Goal: Task Accomplishment & Management: Manage account settings

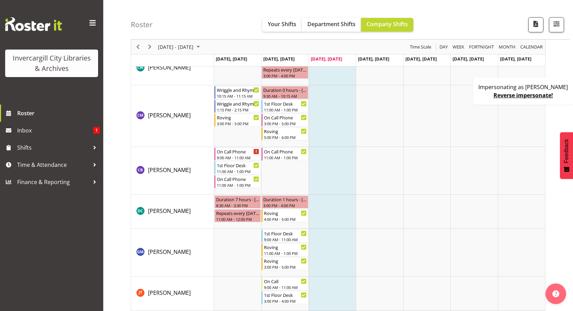
scroll to position [144, 0]
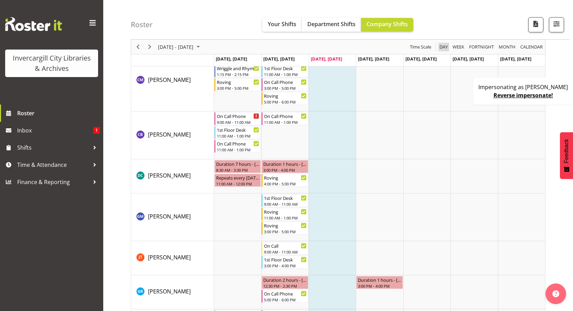
click at [443, 44] on span "Day" at bounding box center [444, 47] width 10 height 9
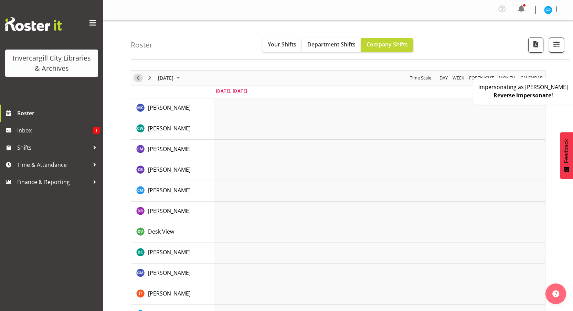
click at [140, 79] on span "Previous" at bounding box center [138, 78] width 8 height 9
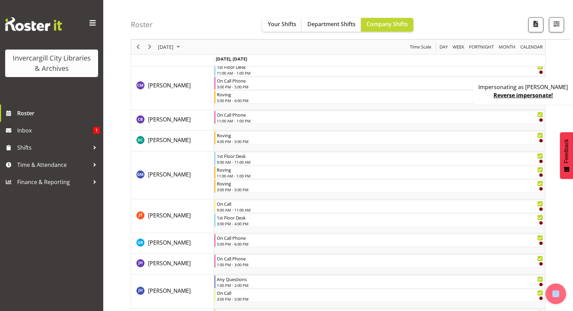
scroll to position [8, 0]
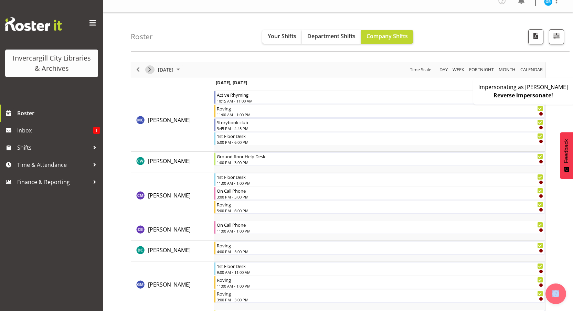
click at [152, 69] on span "Next" at bounding box center [150, 69] width 8 height 9
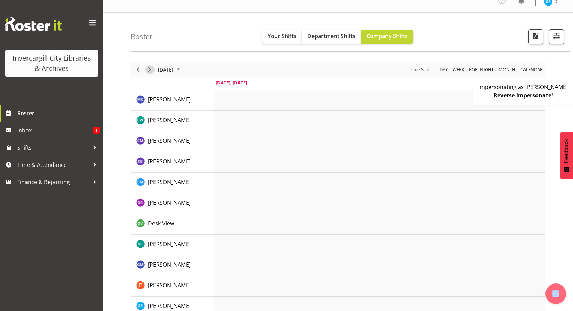
click at [150, 69] on span "Next" at bounding box center [150, 69] width 8 height 9
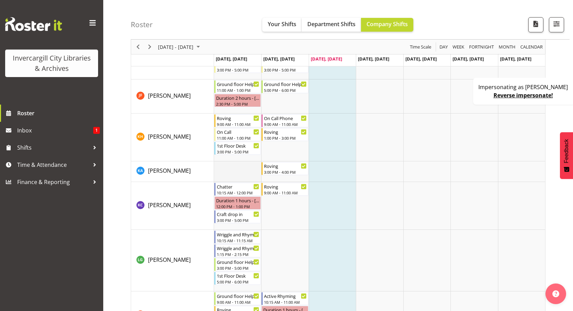
scroll to position [465, 0]
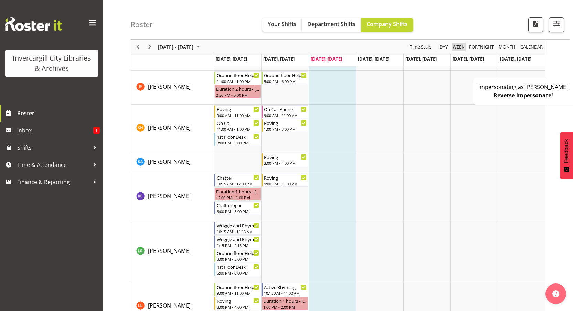
click at [456, 44] on span "Week" at bounding box center [458, 47] width 13 height 9
click at [443, 46] on span "Day" at bounding box center [444, 47] width 10 height 9
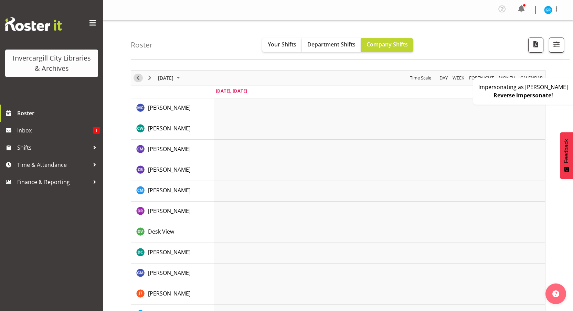
click at [142, 78] on span "Previous" at bounding box center [138, 78] width 8 height 9
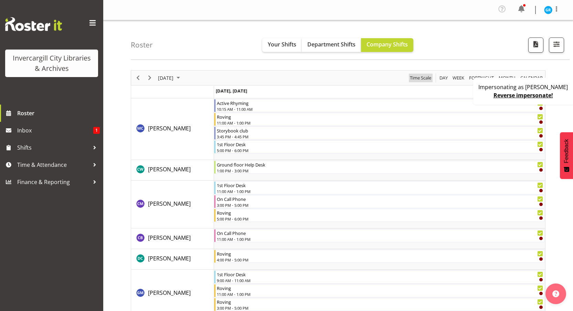
click at [417, 76] on span "Time Scale" at bounding box center [420, 78] width 23 height 9
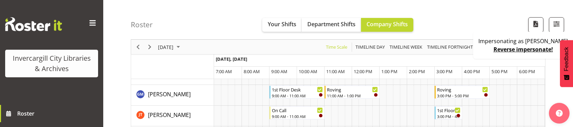
scroll to position [165, 0]
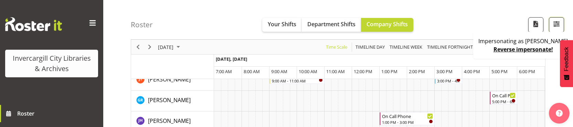
click at [561, 22] on button "button" at bounding box center [556, 24] width 15 height 15
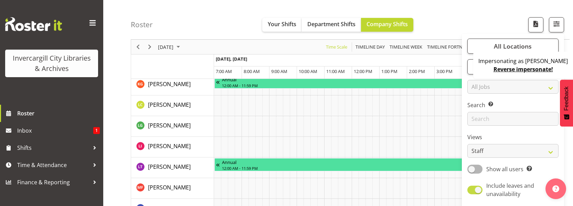
scroll to position [541, 0]
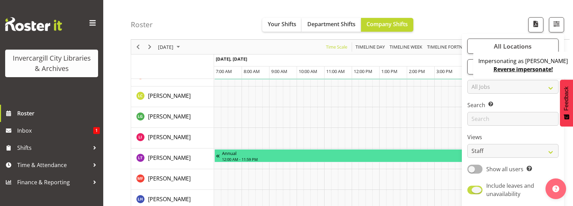
click at [474, 191] on span at bounding box center [475, 190] width 15 height 9
click at [472, 191] on input "Include leaves and unavailability" at bounding box center [470, 190] width 4 height 4
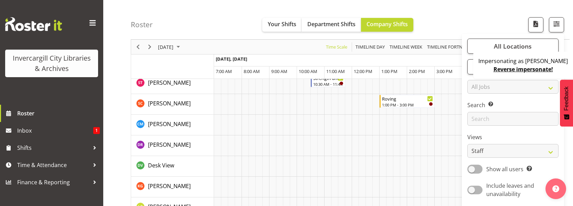
scroll to position [259, 0]
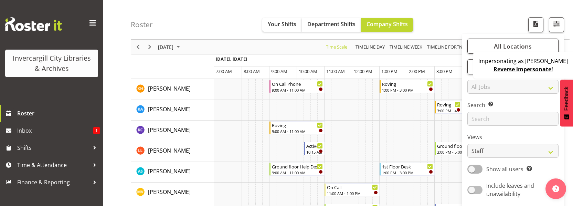
click at [476, 188] on span at bounding box center [475, 190] width 15 height 9
click at [472, 188] on input "Include leaves and unavailability" at bounding box center [470, 190] width 4 height 4
checkbox input "true"
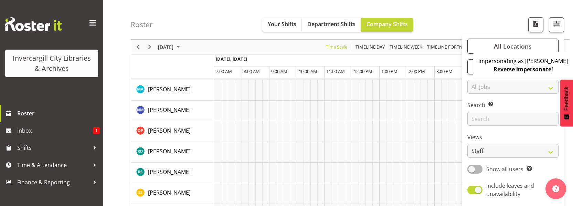
scroll to position [701, 0]
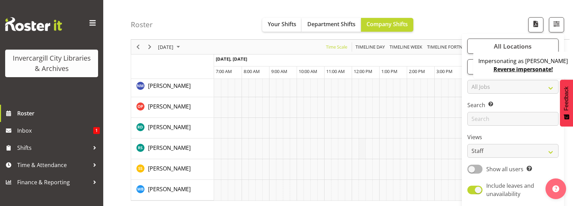
drag, startPoint x: 371, startPoint y: 206, endPoint x: 365, endPoint y: 153, distance: 53.1
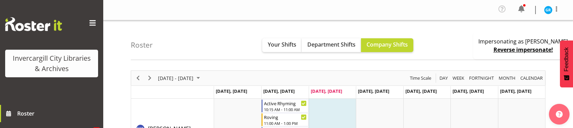
click at [494, 48] on link "Reverse impersonate!" at bounding box center [524, 50] width 60 height 8
click at [496, 49] on link "Reverse impersonate!" at bounding box center [524, 50] width 60 height 8
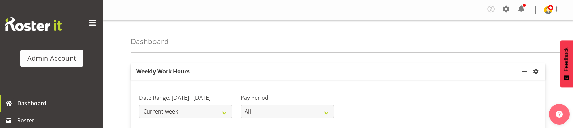
scroll to position [211, 0]
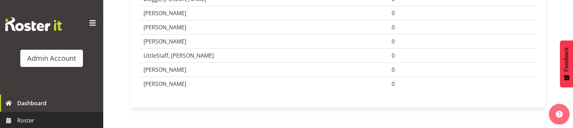
click at [40, 118] on span "Roster" at bounding box center [58, 120] width 83 height 10
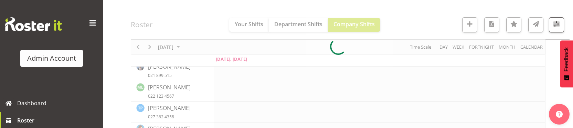
scroll to position [124, 0]
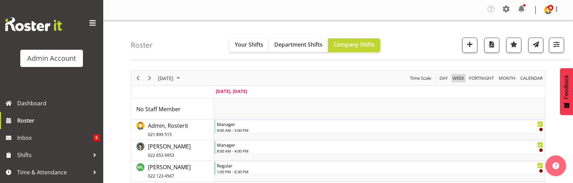
click at [454, 76] on span "Week" at bounding box center [458, 78] width 13 height 9
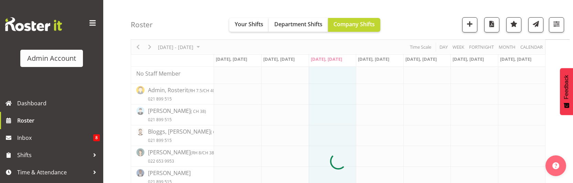
scroll to position [96, 0]
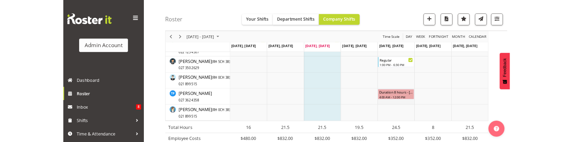
scroll to position [43, 0]
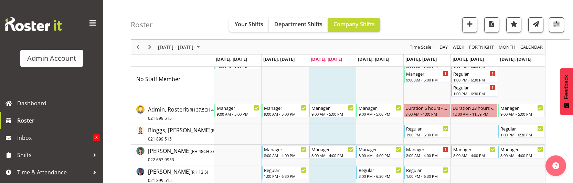
click at [450, 46] on div "Week" at bounding box center [458, 47] width 17 height 14
click at [448, 46] on span "Day" at bounding box center [444, 47] width 10 height 9
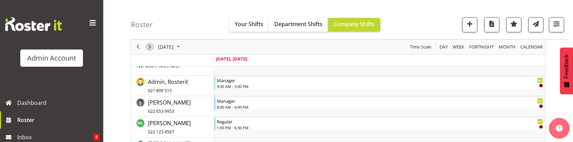
click at [149, 46] on span "Next" at bounding box center [150, 47] width 8 height 9
click at [152, 46] on span "Next" at bounding box center [150, 47] width 8 height 9
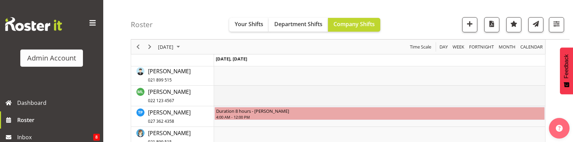
scroll to position [20, 0]
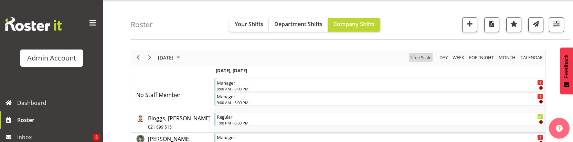
click at [416, 60] on span "Time Scale" at bounding box center [420, 57] width 23 height 9
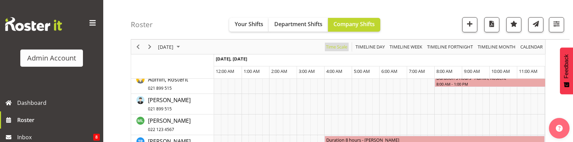
scroll to position [174, 0]
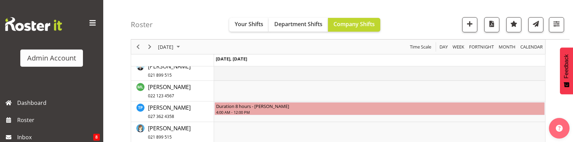
scroll to position [180, 0]
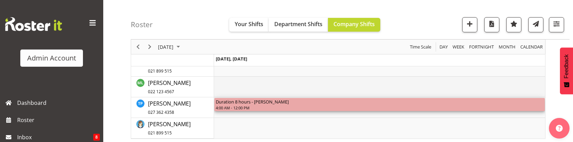
drag, startPoint x: 354, startPoint y: 108, endPoint x: 367, endPoint y: 89, distance: 23.2
click at [367, 89] on div "Manager 9:00 AM - 5:00 PM Manager 9:00 AM - 5:00 PM Regular 1:00 PM - 6:30 PM M…" at bounding box center [379, 29] width 331 height 220
